Goal: Transaction & Acquisition: Purchase product/service

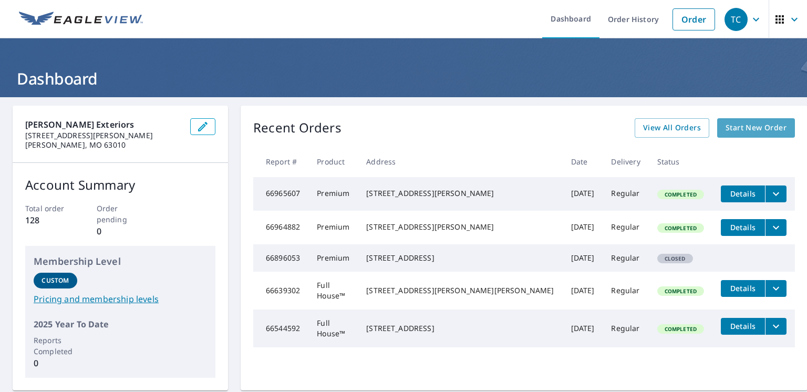
click at [726, 125] on span "Start New Order" at bounding box center [756, 127] width 61 height 13
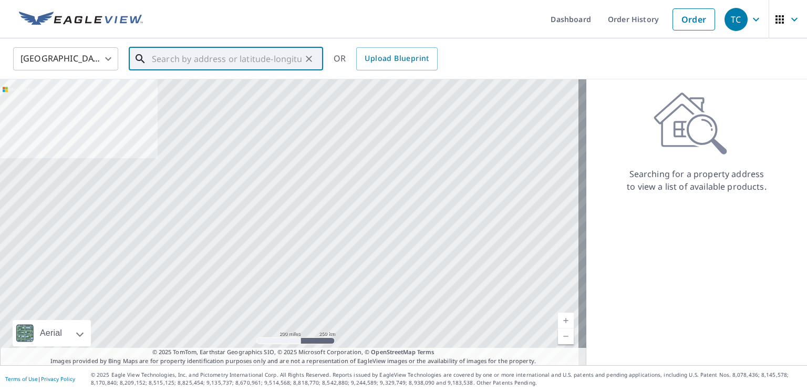
click at [252, 59] on input "text" at bounding box center [227, 58] width 150 height 29
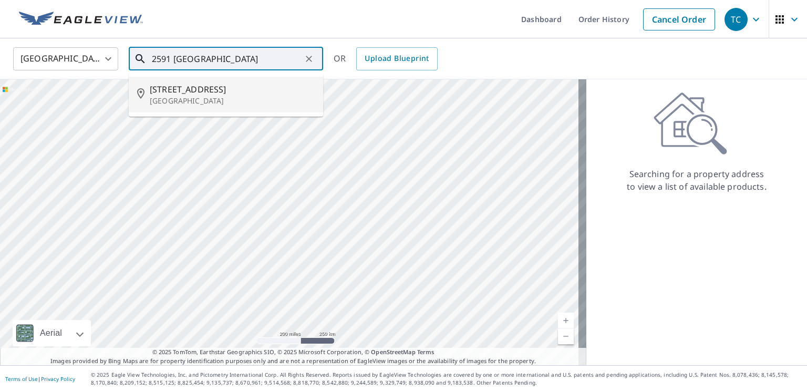
click at [240, 93] on span "[STREET_ADDRESS]" at bounding box center [232, 89] width 165 height 13
type input "[STREET_ADDRESS]"
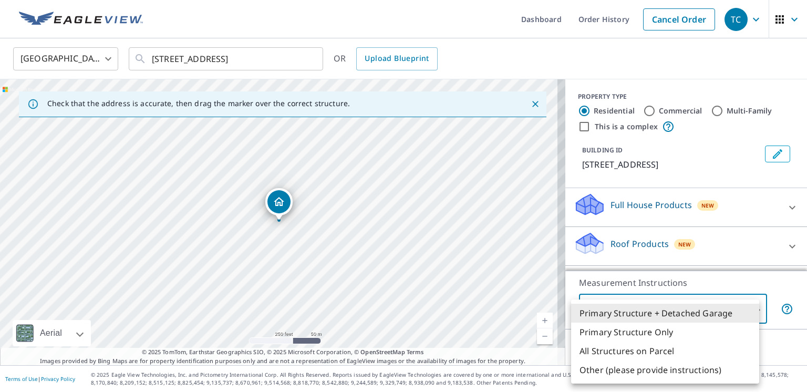
click at [747, 307] on body "TC TC Dashboard Order History Cancel Order TC [GEOGRAPHIC_DATA] [GEOGRAPHIC_DAT…" at bounding box center [403, 196] width 807 height 392
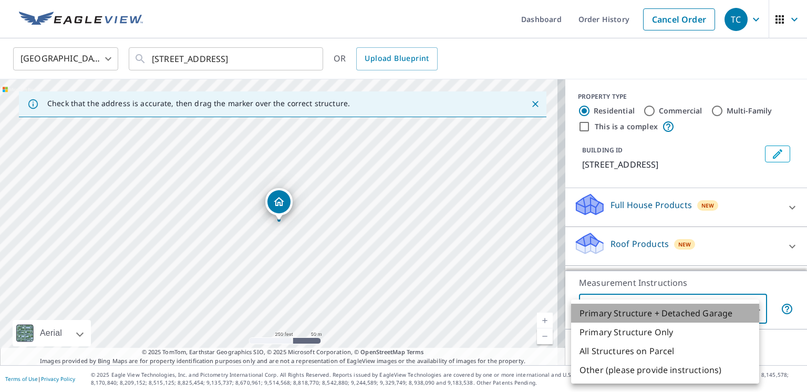
click at [669, 312] on li "Primary Structure + Detached Garage" at bounding box center [665, 313] width 188 height 19
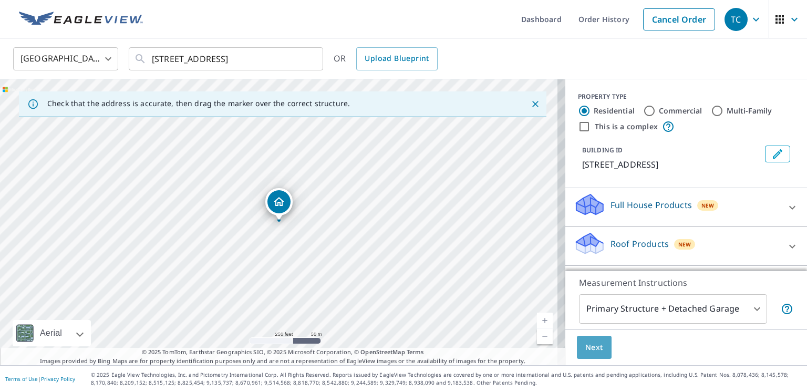
click at [585, 345] on span "Next" at bounding box center [594, 347] width 18 height 13
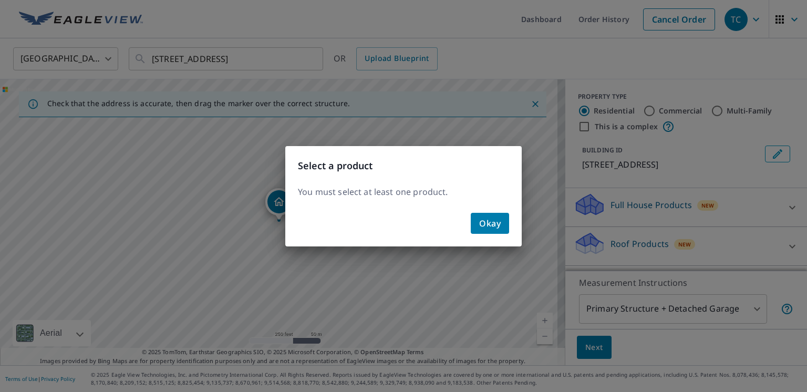
click at [492, 218] on span "Okay" at bounding box center [490, 223] width 22 height 15
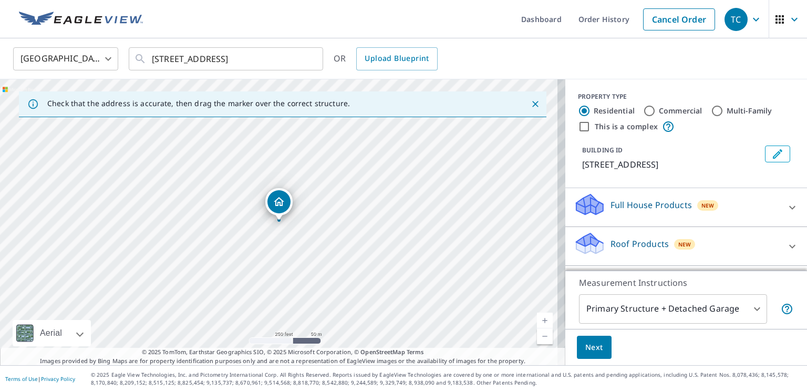
scroll to position [53, 0]
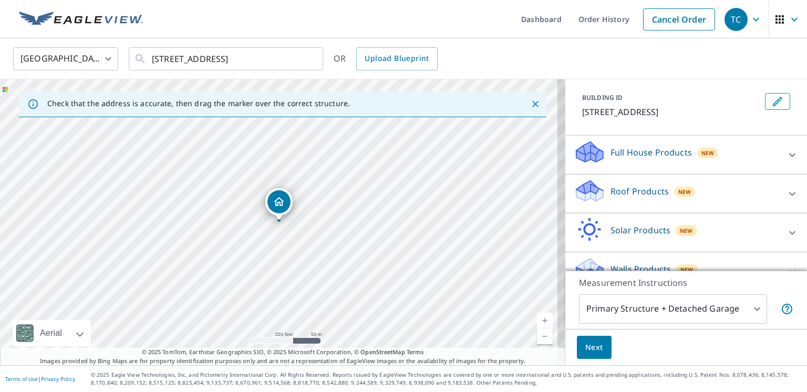
click at [626, 190] on p "Roof Products" at bounding box center [639, 191] width 58 height 13
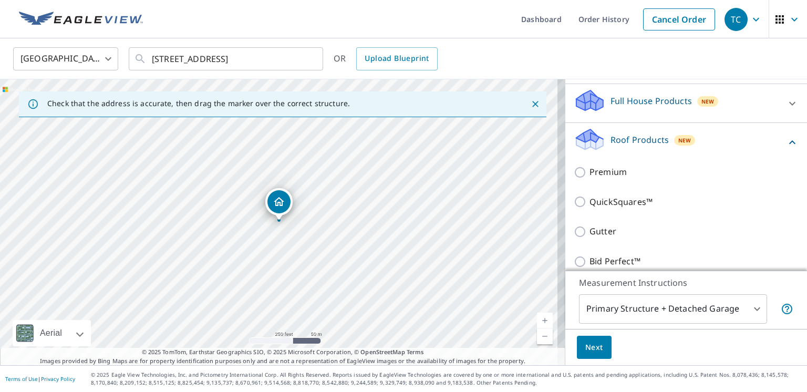
scroll to position [105, 0]
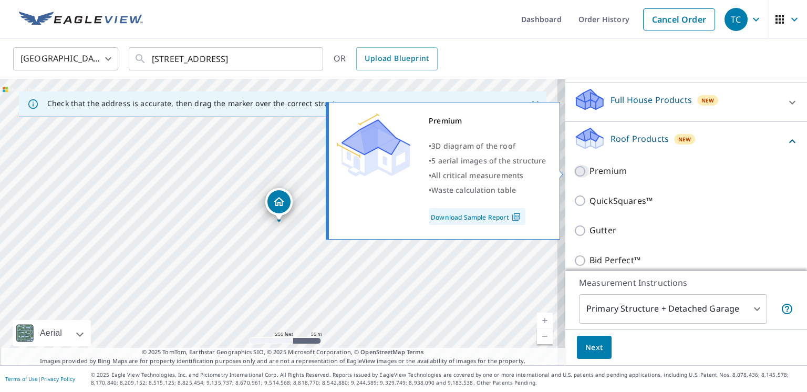
click at [574, 171] on input "Premium" at bounding box center [582, 171] width 16 height 13
checkbox input "true"
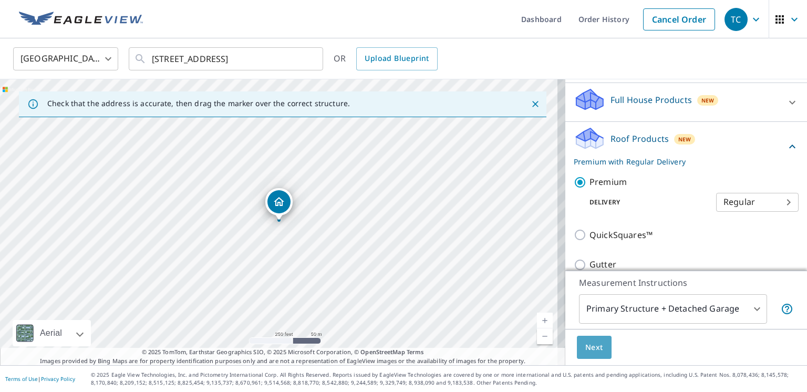
click at [585, 352] on span "Next" at bounding box center [594, 347] width 18 height 13
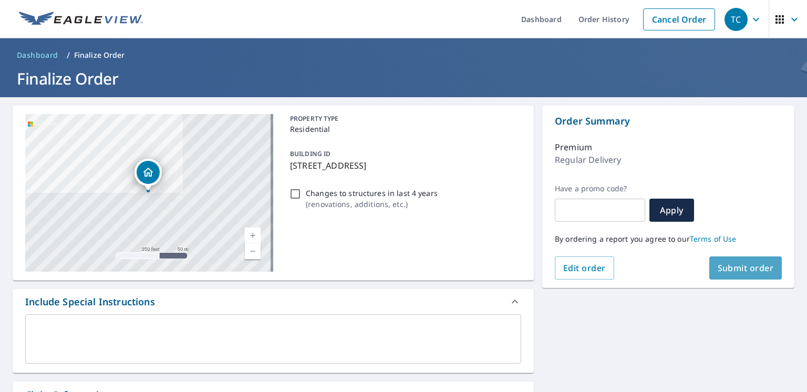
click at [736, 265] on span "Submit order" at bounding box center [746, 268] width 56 height 12
checkbox input "true"
